Goal: Task Accomplishment & Management: Manage account settings

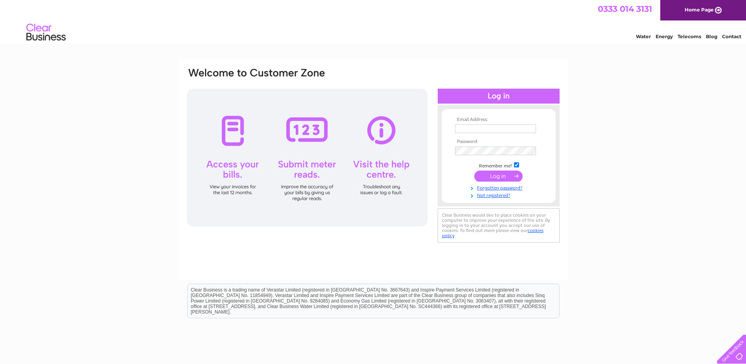
type input "[EMAIL_ADDRESS][DOMAIN_NAME]"
click at [508, 175] on input "submit" at bounding box center [499, 175] width 48 height 11
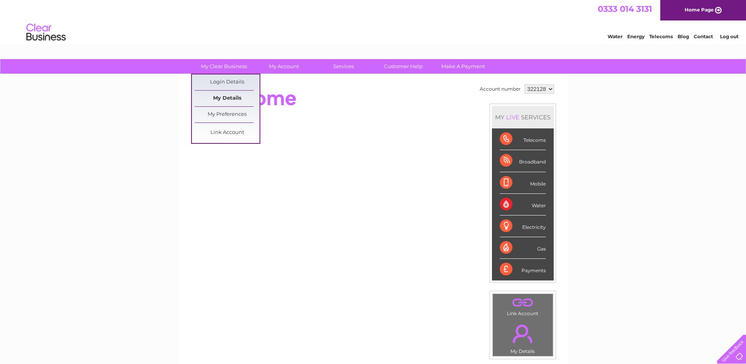
click at [239, 98] on link "My Details" at bounding box center [227, 98] width 65 height 16
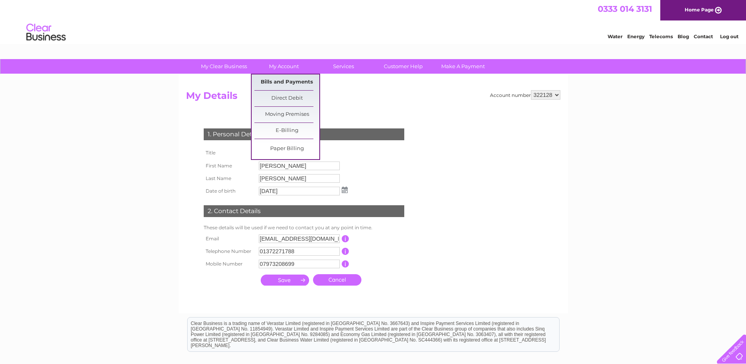
click at [292, 82] on link "Bills and Payments" at bounding box center [287, 82] width 65 height 16
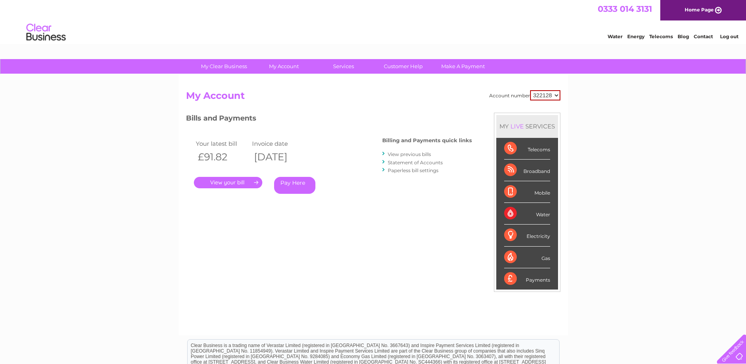
click at [362, 96] on h2 "My Account" at bounding box center [373, 97] width 375 height 15
click at [405, 210] on div "Bills and Payments Billing and Payments quick links View previous bills Stateme…" at bounding box center [329, 165] width 286 height 104
click at [406, 155] on link "View previous bills" at bounding box center [409, 154] width 43 height 6
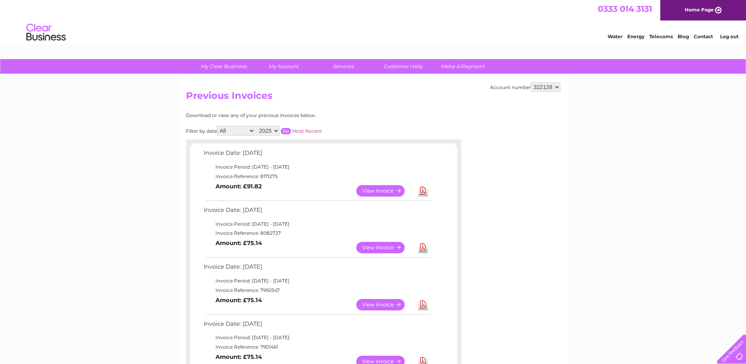
click at [380, 189] on link "View" at bounding box center [385, 190] width 58 height 11
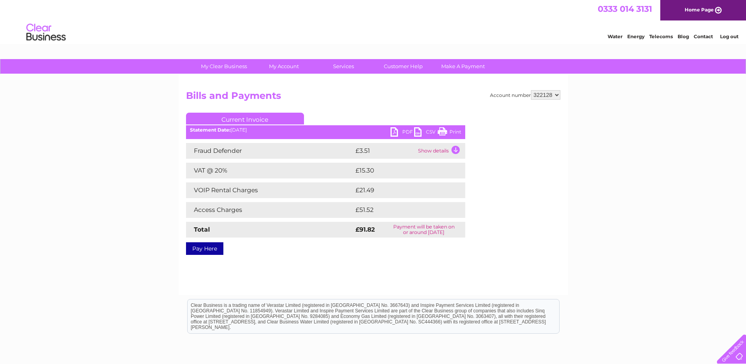
click at [398, 131] on link "PDF" at bounding box center [403, 132] width 24 height 11
drag, startPoint x: 559, startPoint y: 257, endPoint x: 556, endPoint y: 248, distance: 9.5
click at [559, 257] on div "Account number 322128 Bills and Payments Current Invoice PDF CSV Print" at bounding box center [374, 184] width 390 height 220
click at [155, 111] on div "My Clear Business Login Details My Details My Preferences Link Account My Accou…" at bounding box center [373, 244] width 746 height 370
click at [399, 109] on div "Account number 322128 Bills and Payments Current Invoice PDF CSV Print" at bounding box center [373, 171] width 375 height 162
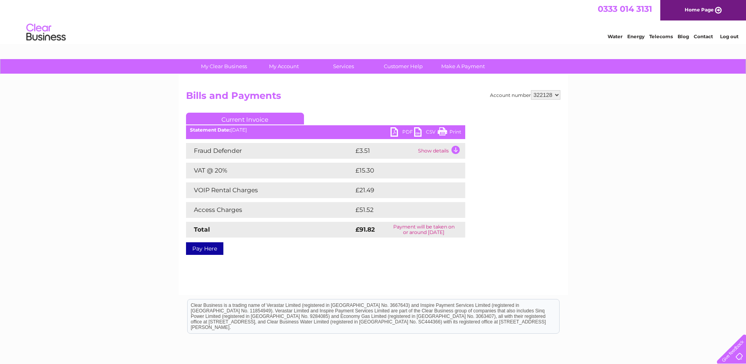
click at [608, 219] on div "My Clear Business Login Details My Details My Preferences Link Account My Accou…" at bounding box center [373, 244] width 746 height 370
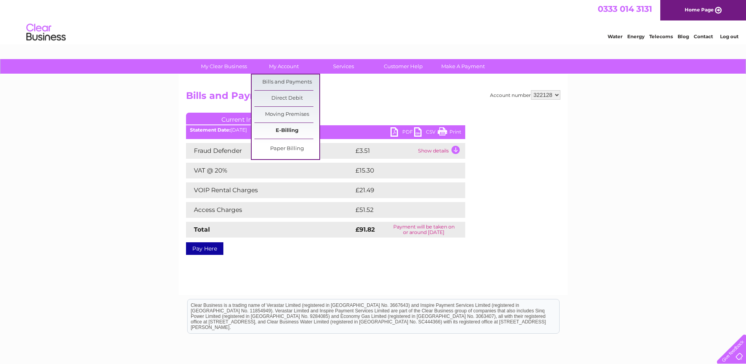
click at [292, 135] on link "E-Billing" at bounding box center [287, 131] width 65 height 16
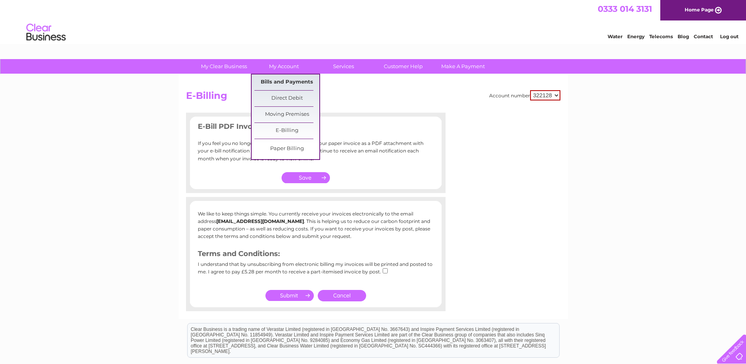
click at [288, 82] on link "Bills and Payments" at bounding box center [287, 82] width 65 height 16
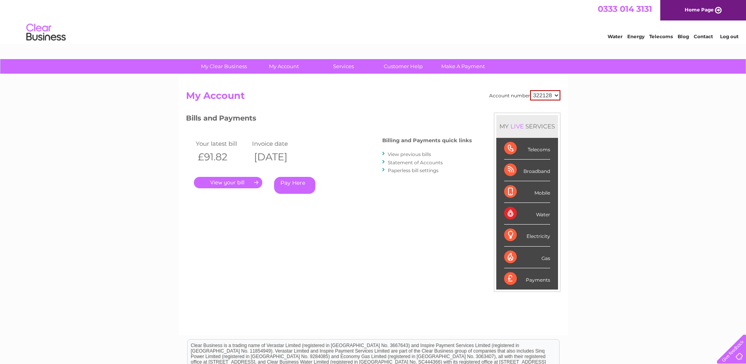
click at [550, 96] on select "322128" at bounding box center [545, 95] width 30 height 10
click at [592, 109] on div "My Clear Business Login Details My Details My Preferences Link Account My Accou…" at bounding box center [373, 264] width 746 height 410
click at [430, 163] on link "Statement of Accounts" at bounding box center [415, 162] width 55 height 6
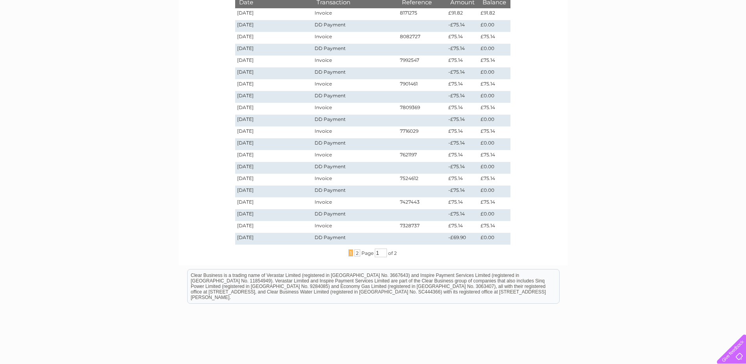
scroll to position [157, 0]
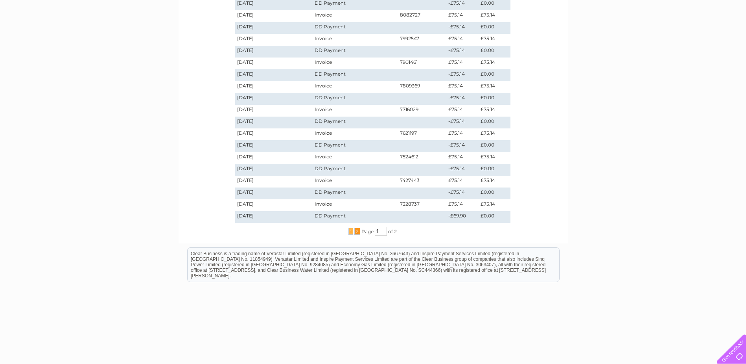
click at [357, 231] on span "2" at bounding box center [358, 230] width 6 height 7
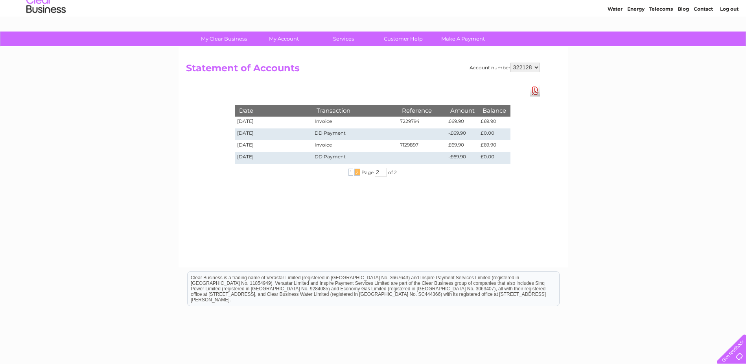
scroll to position [0, 0]
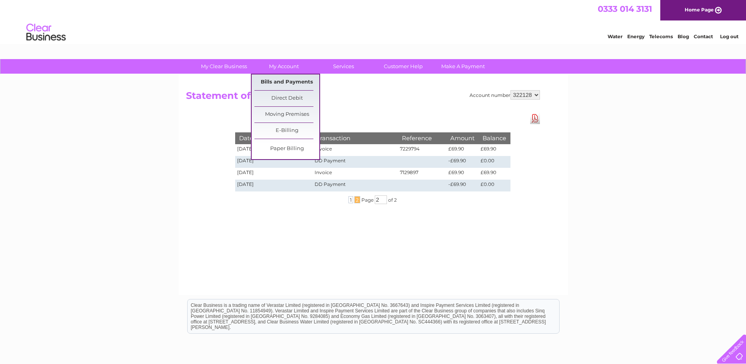
click at [292, 81] on link "Bills and Payments" at bounding box center [287, 82] width 65 height 16
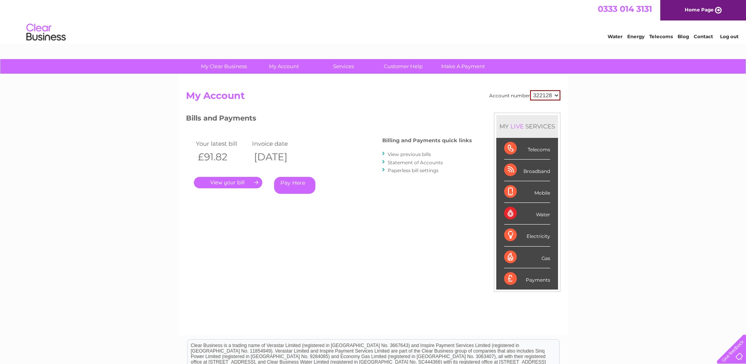
click at [419, 154] on link "View previous bills" at bounding box center [409, 154] width 43 height 6
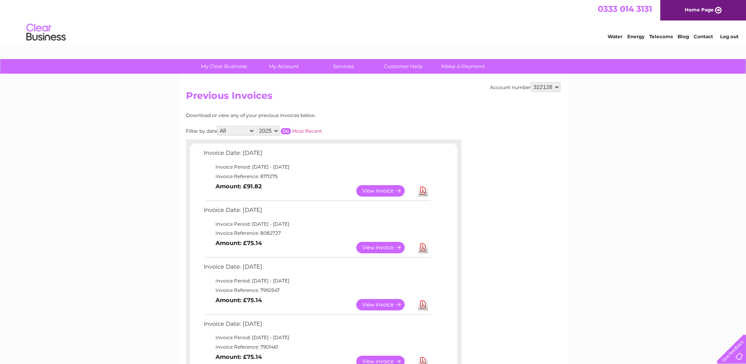
click at [383, 249] on link "View" at bounding box center [385, 247] width 58 height 11
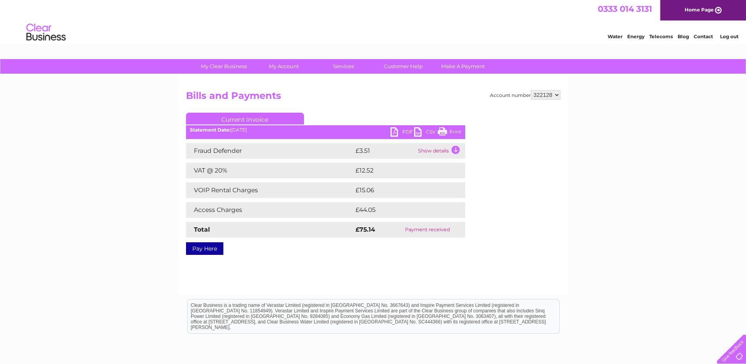
click at [381, 99] on h2 "Bills and Payments" at bounding box center [373, 97] width 375 height 15
click at [453, 149] on td "Show details" at bounding box center [440, 151] width 49 height 16
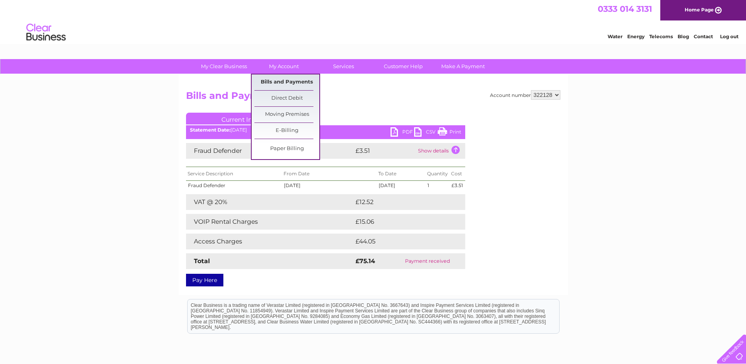
click at [287, 79] on link "Bills and Payments" at bounding box center [287, 82] width 65 height 16
